Goal: Task Accomplishment & Management: Use online tool/utility

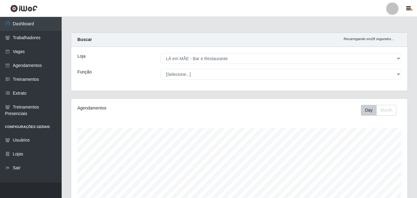
select select "265"
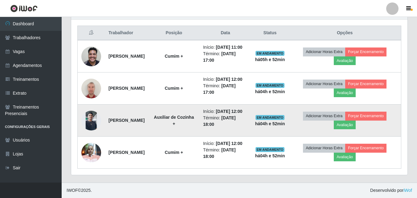
scroll to position [225, 0]
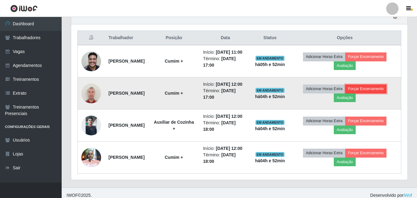
click at [386, 93] on button "Forçar Encerramento" at bounding box center [365, 88] width 41 height 9
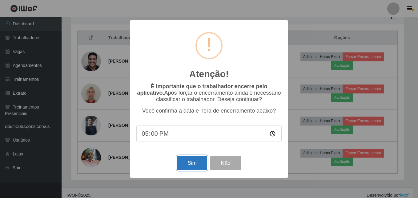
click at [183, 166] on button "Sim" at bounding box center [192, 162] width 30 height 14
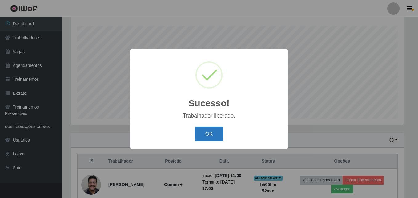
click at [208, 134] on button "OK" at bounding box center [209, 134] width 29 height 14
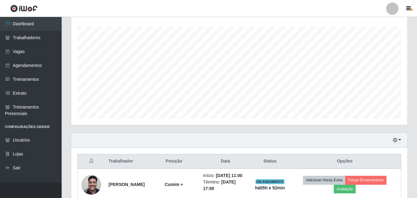
scroll to position [194, 0]
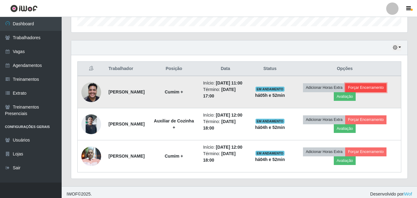
click at [386, 87] on button "Forçar Encerramento" at bounding box center [365, 87] width 41 height 9
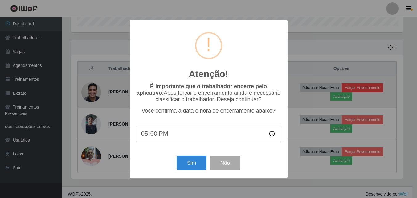
scroll to position [128, 333]
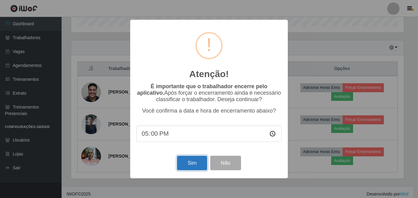
click at [184, 167] on button "Sim" at bounding box center [192, 162] width 30 height 14
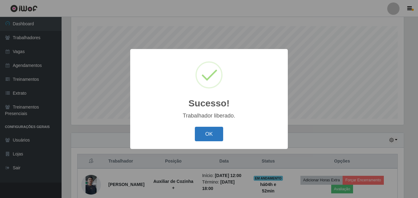
click at [208, 138] on button "OK" at bounding box center [209, 134] width 29 height 14
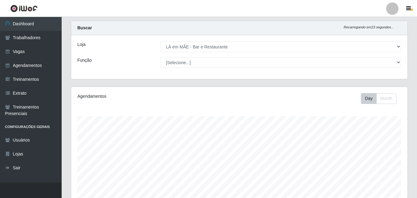
scroll to position [0, 0]
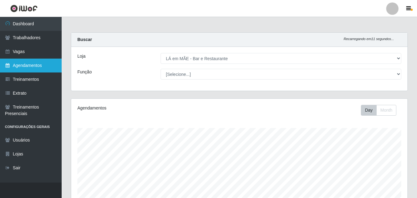
click at [24, 65] on link "Agendamentos" at bounding box center [31, 65] width 62 height 14
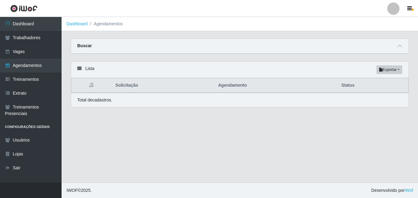
click at [139, 126] on main "Dashboard Agendamentos Carregando... Buscar Início em [GEOGRAPHIC_DATA] em Stat…" at bounding box center [240, 99] width 356 height 165
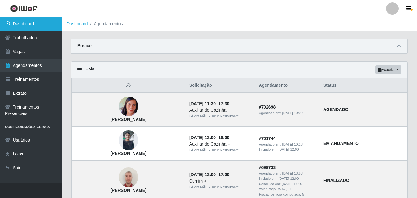
click at [26, 22] on link "Dashboard" at bounding box center [31, 24] width 62 height 14
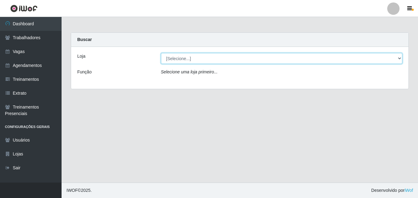
drag, startPoint x: 189, startPoint y: 60, endPoint x: 190, endPoint y: 64, distance: 4.1
click at [189, 60] on select "[Selecione...] LÁ em MÃE - Bar e Restaurante" at bounding box center [282, 58] width 242 height 11
select select "265"
click at [161, 53] on select "[Selecione...] LÁ em MÃE - Bar e Restaurante" at bounding box center [282, 58] width 242 height 11
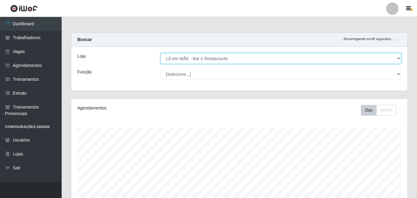
scroll to position [128, 336]
